Goal: Task Accomplishment & Management: Use online tool/utility

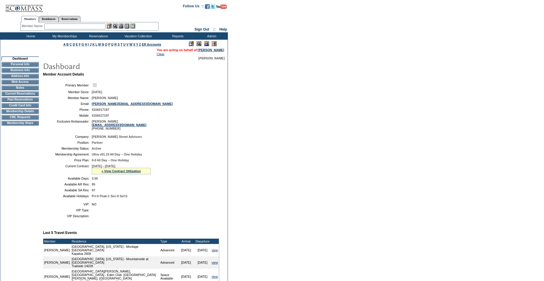
scroll to position [11, 0]
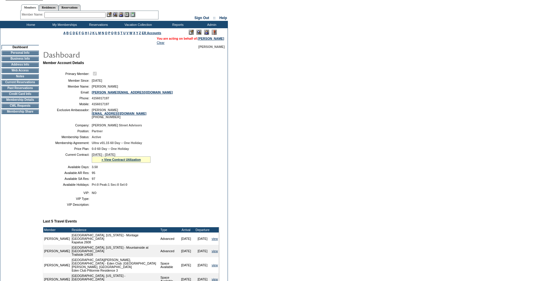
click at [72, 16] on input "text" at bounding box center [74, 15] width 61 height 6
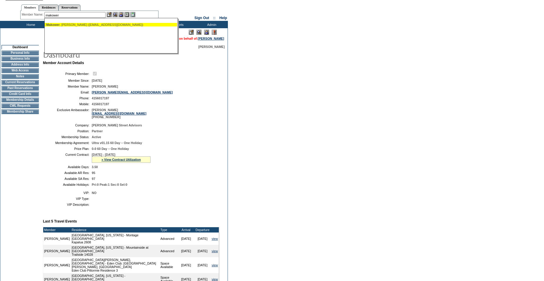
drag, startPoint x: 72, startPoint y: 24, endPoint x: 102, endPoint y: 20, distance: 30.0
click at [74, 24] on div "Makower , Josh (jmakower@exploramed.com)" at bounding box center [110, 25] width 129 height 4
type input "Makower, Josh (jmakower@exploramed.com)"
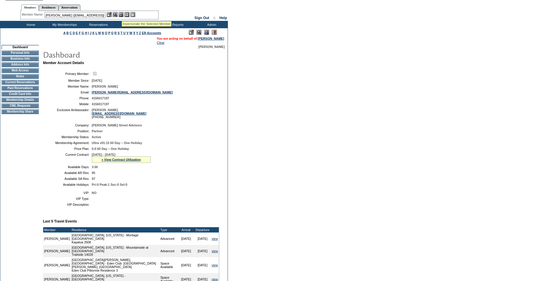
click at [122, 14] on img at bounding box center [120, 14] width 5 height 5
click at [13, 108] on td "CWL Requests" at bounding box center [19, 106] width 37 height 5
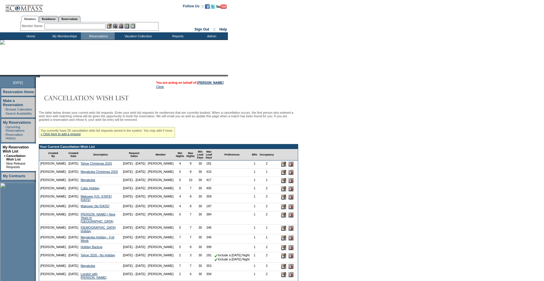
click at [29, 34] on td "Home" at bounding box center [30, 35] width 34 height 7
